Goal: Task Accomplishment & Management: Use online tool/utility

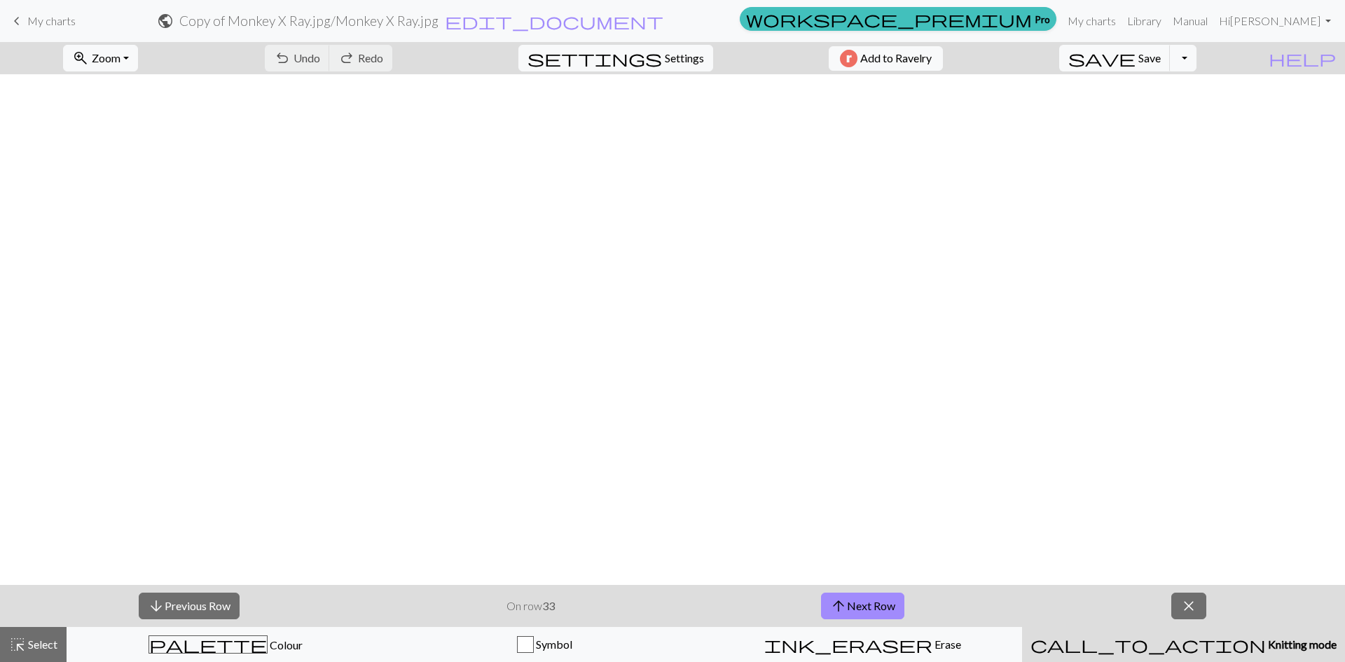
scroll to position [1264, 0]
click at [831, 601] on span "arrow_upward" at bounding box center [838, 606] width 17 height 20
drag, startPoint x: 1141, startPoint y: 70, endPoint x: 1149, endPoint y: 72, distance: 8.0
click at [1144, 72] on div "save Save Save Toggle Dropdown file_copy Save a copy save_alt Download" at bounding box center [1128, 58] width 158 height 32
click at [1136, 66] on span "save" at bounding box center [1102, 58] width 67 height 20
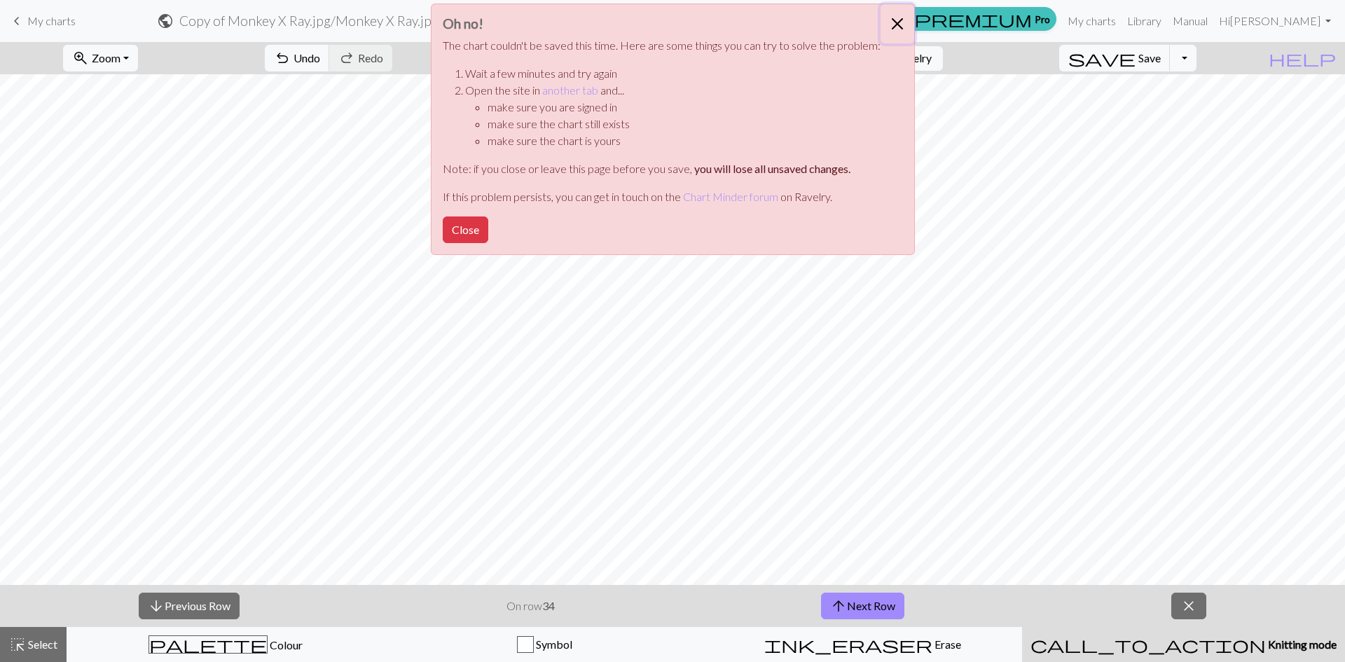
click at [900, 22] on button "Close" at bounding box center [898, 23] width 34 height 39
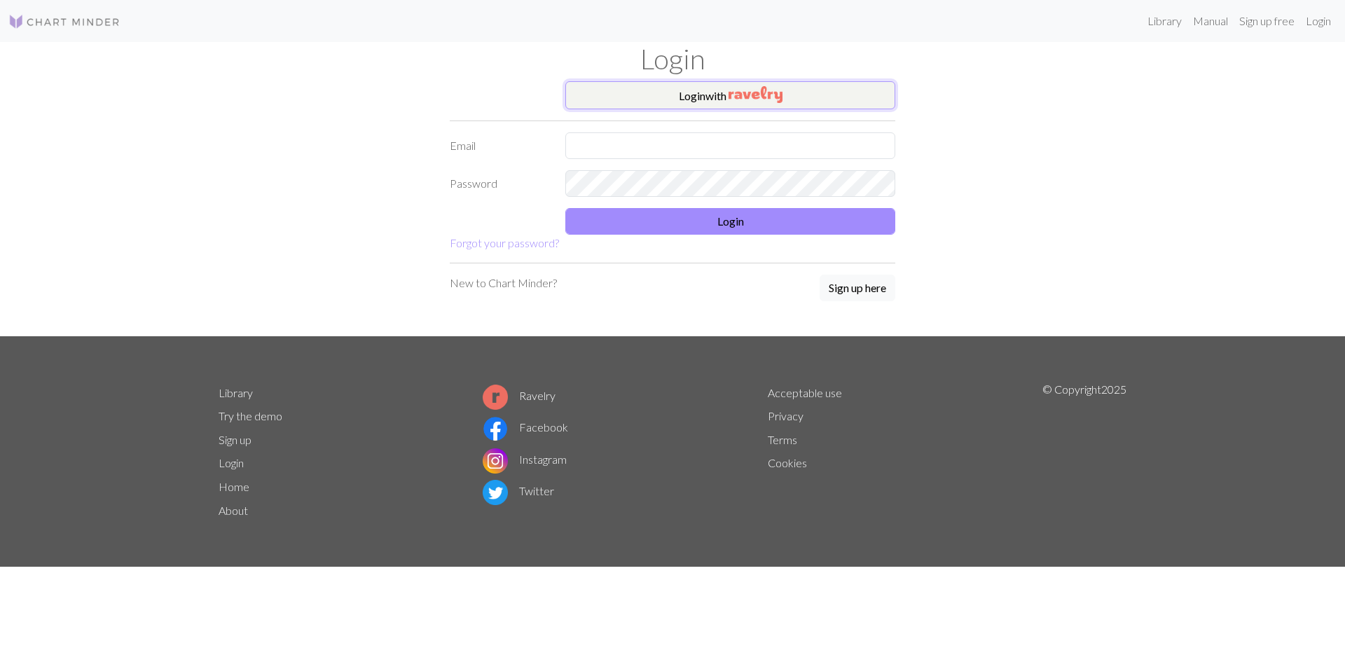
click at [685, 99] on button "Login with" at bounding box center [730, 95] width 330 height 28
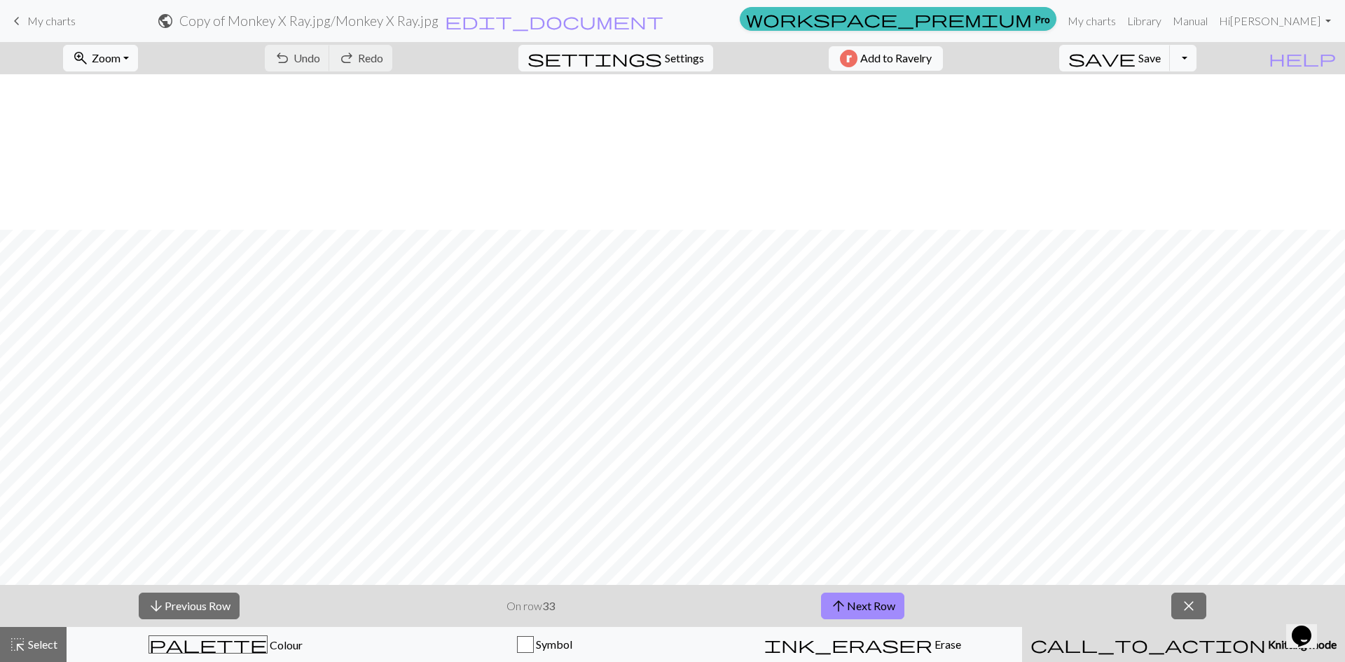
scroll to position [1525, 0]
click at [835, 605] on span "arrow_upward" at bounding box center [838, 606] width 17 height 20
click at [917, 67] on button "Add to Ravelry" at bounding box center [886, 58] width 114 height 25
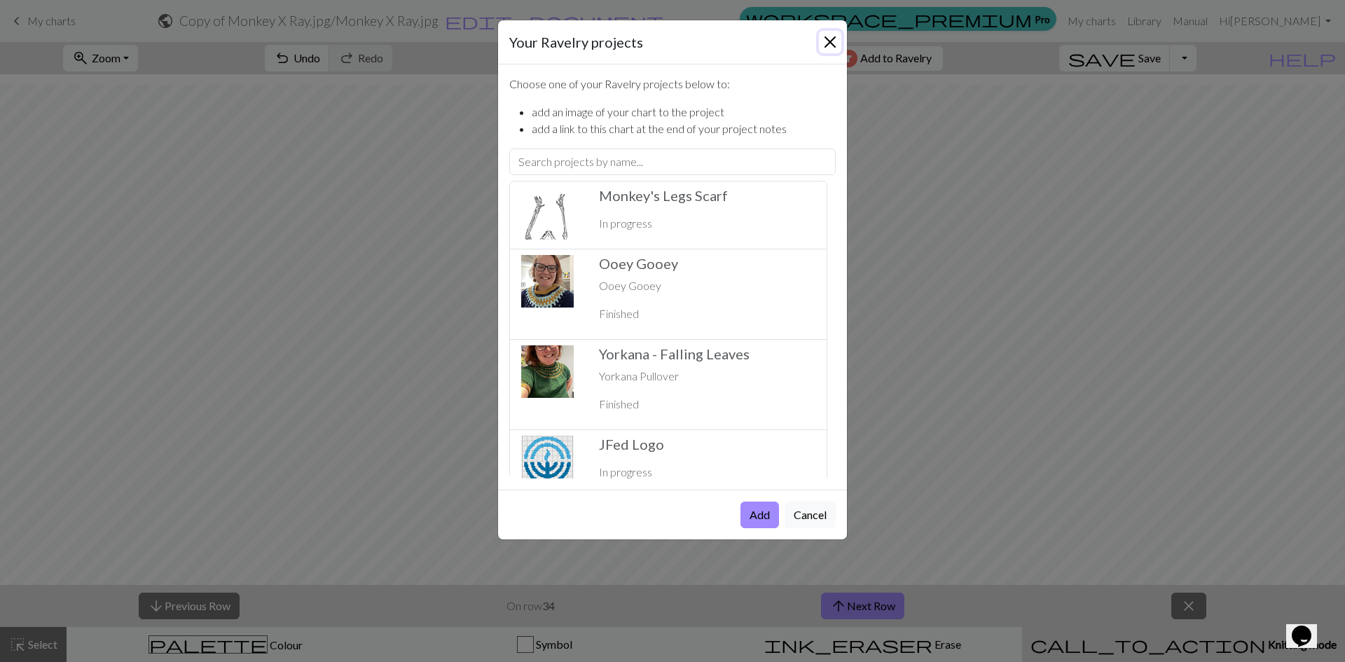
click at [828, 42] on button "Close" at bounding box center [830, 42] width 22 height 22
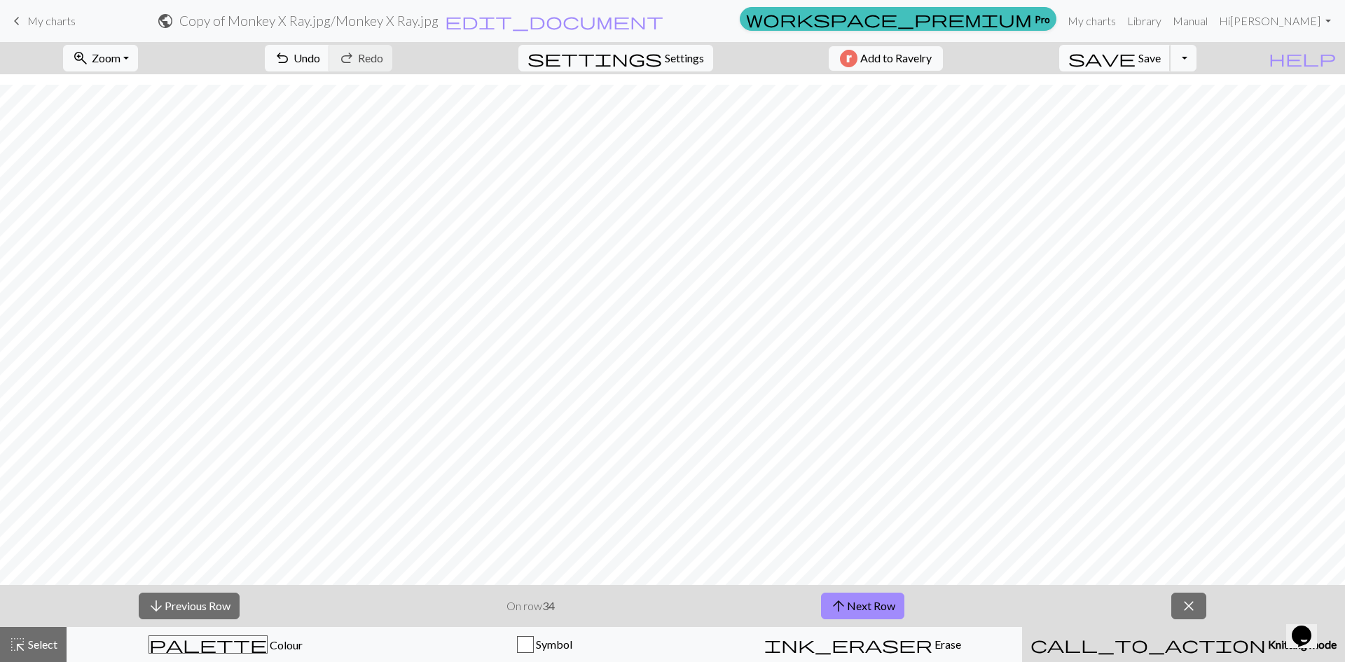
click at [1171, 66] on button "save Save Save" at bounding box center [1115, 58] width 111 height 27
click at [849, 604] on button "arrow_upward Next Row" at bounding box center [862, 606] width 83 height 27
click at [1171, 70] on button "save Save Save" at bounding box center [1115, 58] width 111 height 27
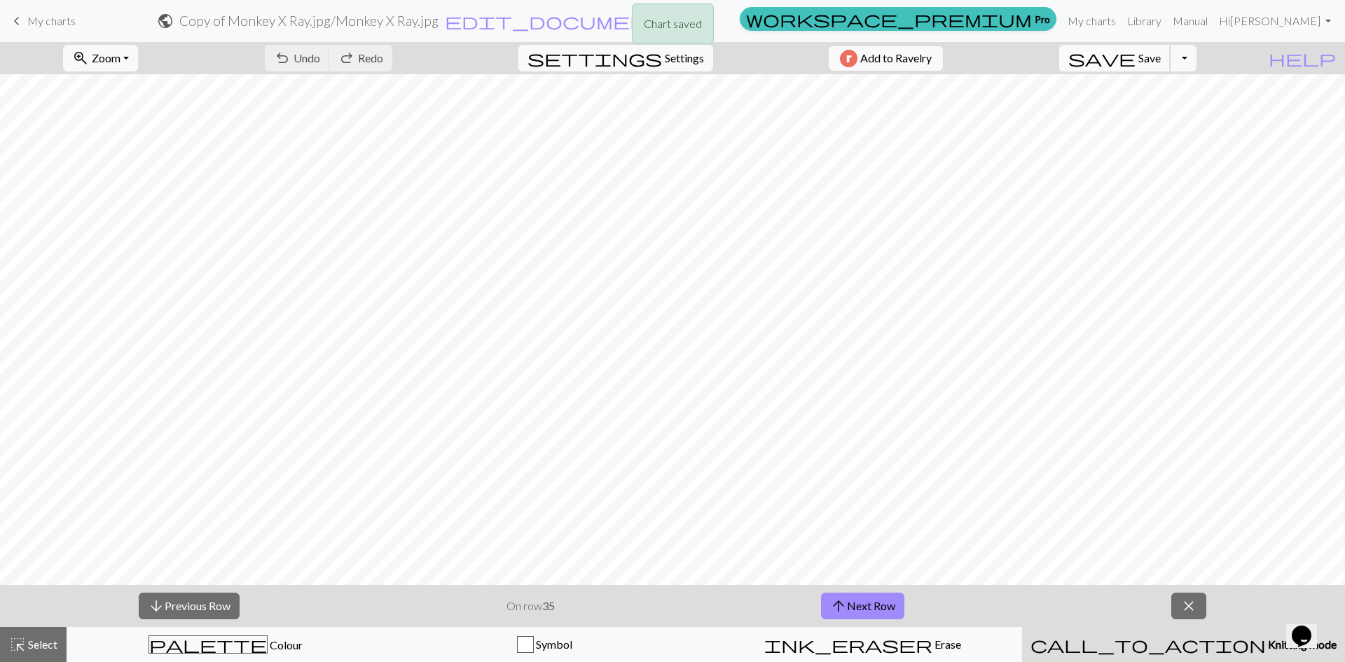
click at [1171, 67] on button "save Save Save" at bounding box center [1115, 58] width 111 height 27
click at [851, 621] on div "arrow_downward Previous Row On row 35 arrow_upward Next Row close" at bounding box center [672, 606] width 1345 height 42
click at [851, 612] on button "arrow_upward Next Row" at bounding box center [862, 606] width 83 height 27
click at [1136, 59] on span "save" at bounding box center [1102, 58] width 67 height 20
drag, startPoint x: 1137, startPoint y: 41, endPoint x: 1156, endPoint y: 70, distance: 35.4
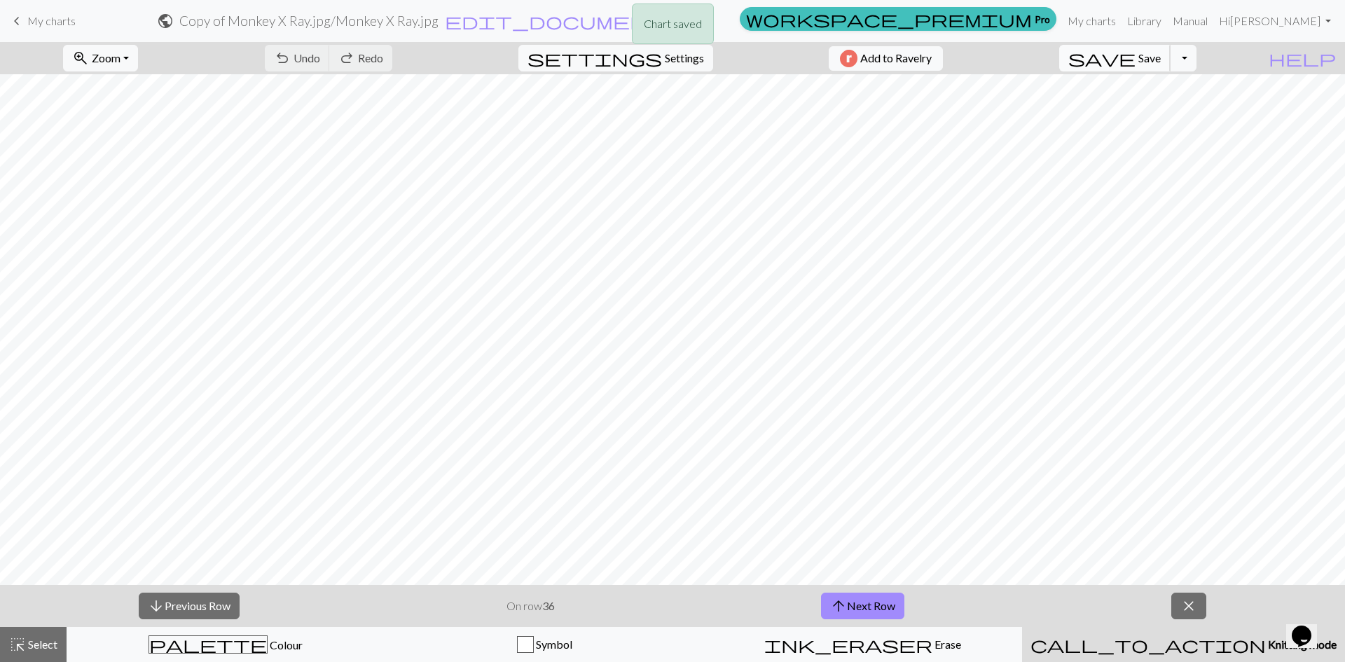
click at [1142, 50] on div "Chart saved" at bounding box center [672, 27] width 1345 height 55
drag, startPoint x: 1156, startPoint y: 70, endPoint x: 1162, endPoint y: 56, distance: 15.1
click at [1160, 69] on button "save Save Save" at bounding box center [1115, 58] width 111 height 27
click at [1136, 56] on span "save" at bounding box center [1102, 58] width 67 height 20
click at [882, 595] on button "arrow_upward Next Row" at bounding box center [862, 606] width 83 height 27
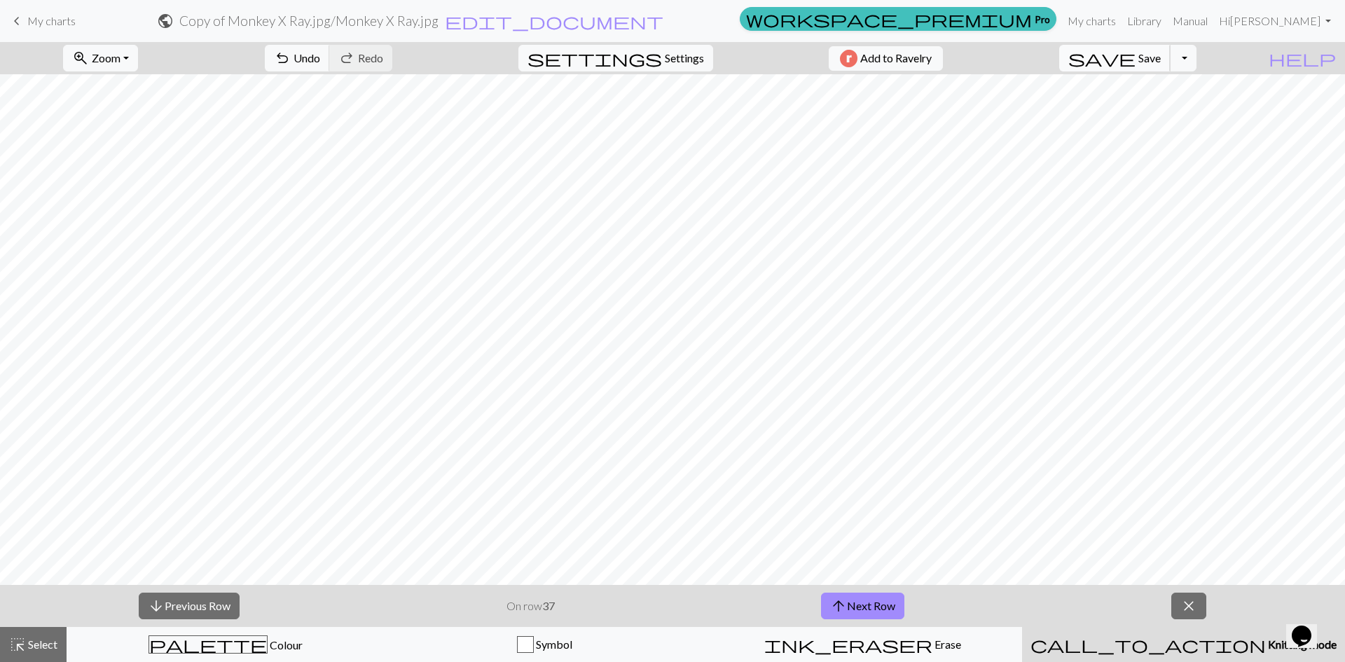
click at [1161, 61] on span "Save" at bounding box center [1150, 57] width 22 height 13
